Goal: Task Accomplishment & Management: Manage account settings

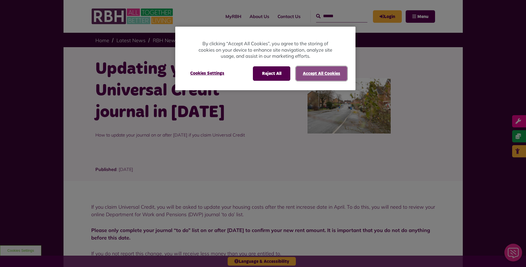
click at [322, 72] on button "Accept All Cookies" at bounding box center [321, 73] width 51 height 14
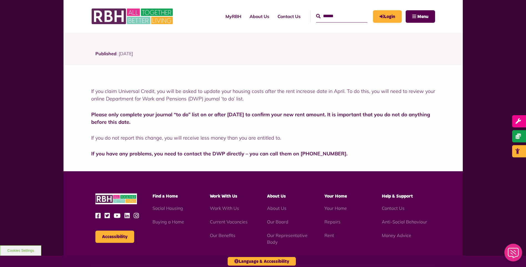
drag, startPoint x: 256, startPoint y: 86, endPoint x: 258, endPoint y: 83, distance: 3.8
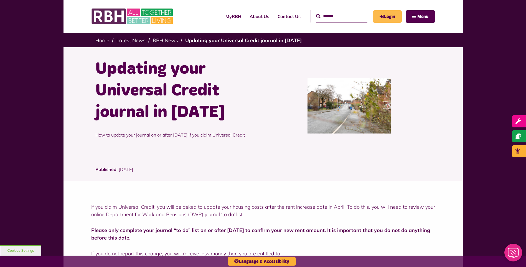
click at [388, 14] on link "Login" at bounding box center [387, 16] width 29 height 12
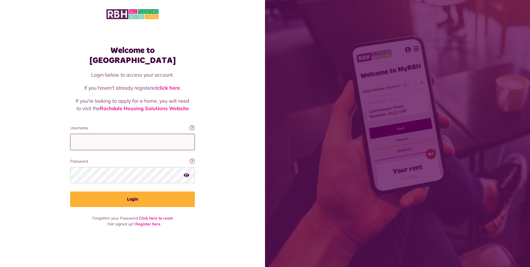
click at [75, 141] on input "Username" at bounding box center [132, 142] width 125 height 16
type input "**********"
click at [186, 169] on div at bounding box center [132, 175] width 125 height 16
click at [189, 169] on div at bounding box center [132, 175] width 125 height 16
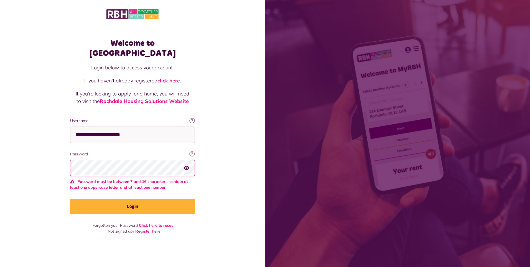
click at [186, 165] on icon "button" at bounding box center [187, 167] width 6 height 5
drag, startPoint x: 186, startPoint y: 164, endPoint x: 184, endPoint y: 166, distance: 3.3
click at [184, 166] on button "button" at bounding box center [187, 167] width 6 height 7
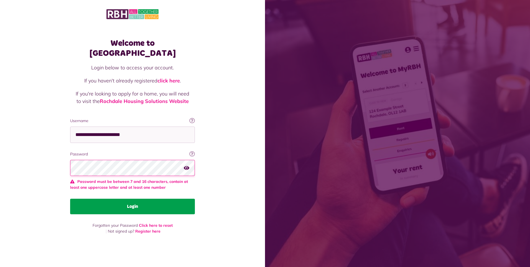
click at [134, 202] on button "Login" at bounding box center [132, 206] width 125 height 16
click at [132, 201] on button "Login" at bounding box center [132, 206] width 125 height 16
click at [131, 200] on button "Login" at bounding box center [132, 206] width 125 height 16
click at [132, 200] on button "Login" at bounding box center [132, 206] width 125 height 16
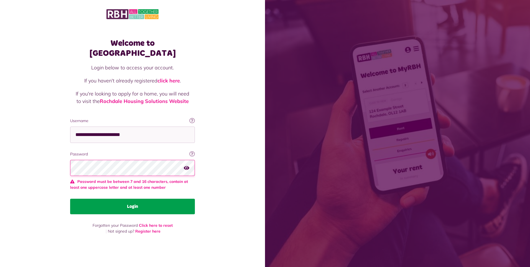
click at [133, 203] on button "Login" at bounding box center [132, 206] width 125 height 16
click at [132, 199] on button "Login" at bounding box center [132, 206] width 125 height 16
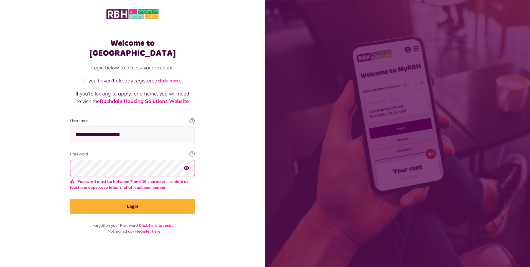
click at [146, 223] on link "Click here to reset" at bounding box center [156, 225] width 34 height 5
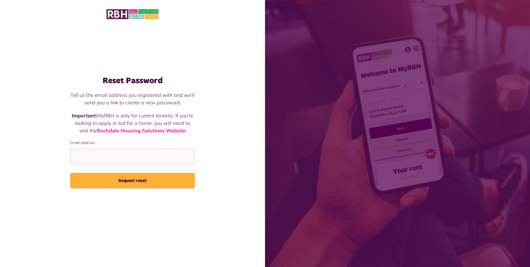
drag, startPoint x: 129, startPoint y: 181, endPoint x: 123, endPoint y: 173, distance: 10.1
click at [128, 180] on button "Request reset" at bounding box center [132, 181] width 125 height 16
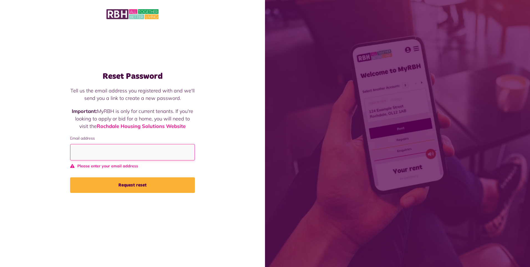
click at [92, 152] on input "Email address" at bounding box center [132, 152] width 125 height 16
type input "**********"
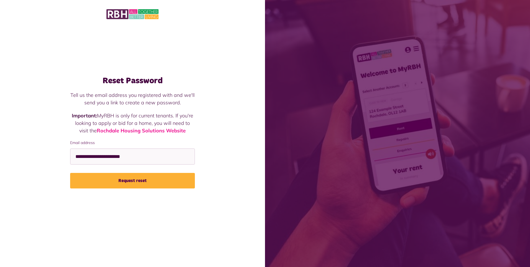
click at [134, 182] on button "Request reset" at bounding box center [132, 181] width 125 height 16
click at [86, 155] on input "Email address" at bounding box center [132, 156] width 125 height 16
type input "**********"
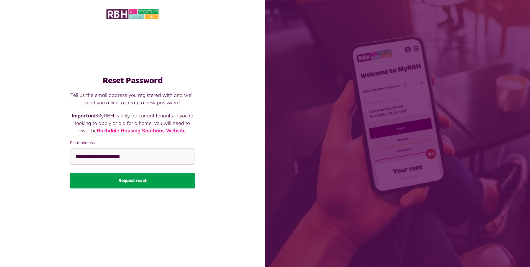
click at [129, 181] on button "Request reset" at bounding box center [132, 181] width 125 height 16
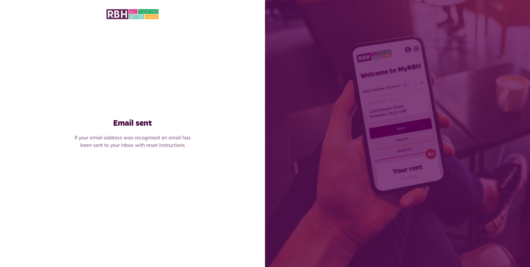
click at [130, 154] on div "Email sent If your email address was recognised an email has been sent to your …" at bounding box center [133, 134] width 136 height 42
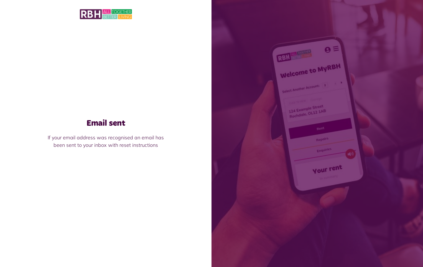
drag, startPoint x: 116, startPoint y: -4, endPoint x: 103, endPoint y: -2, distance: 13.2
click at [103, 0] on html "Email sent If your email address was recognised an email has been sent to your …" at bounding box center [211, 133] width 423 height 267
